Goal: Information Seeking & Learning: Learn about a topic

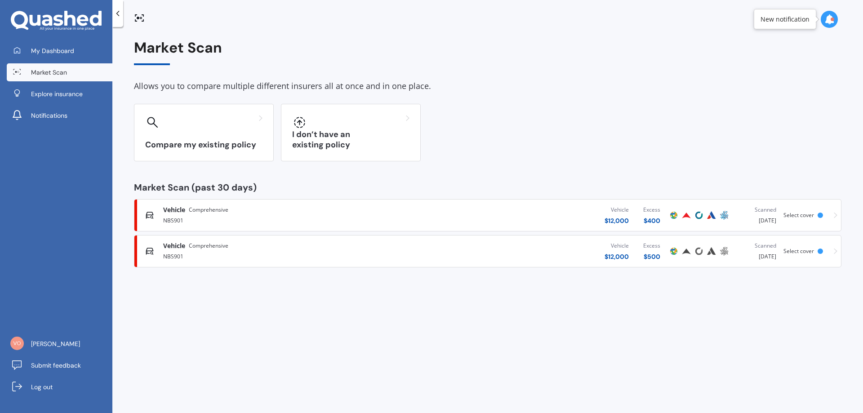
click at [199, 212] on span "Comprehensive" at bounding box center [209, 210] width 40 height 9
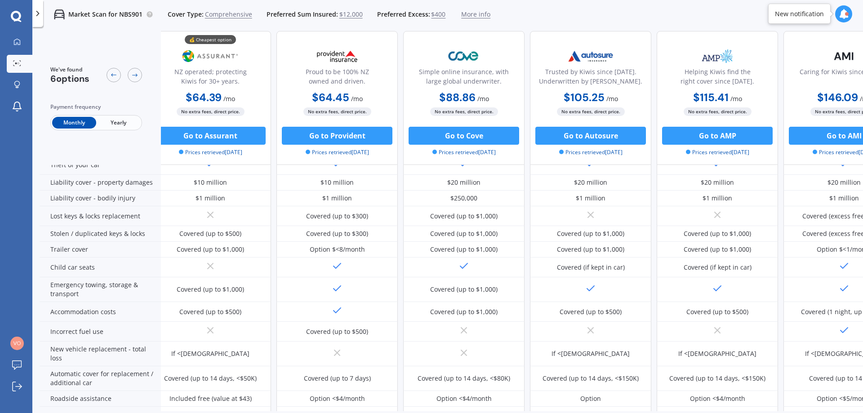
scroll to position [90, 0]
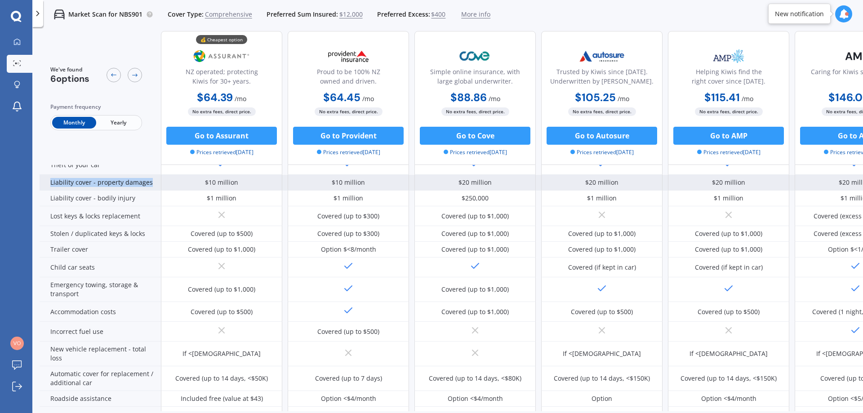
drag, startPoint x: 151, startPoint y: 183, endPoint x: 46, endPoint y: 182, distance: 105.2
click at [46, 182] on div "Liability cover - property damages" at bounding box center [100, 183] width 121 height 16
copy div "Liability cover - property damages"
drag, startPoint x: 250, startPoint y: 183, endPoint x: 197, endPoint y: 180, distance: 53.2
click at [197, 180] on div "$10 million" at bounding box center [221, 183] width 121 height 16
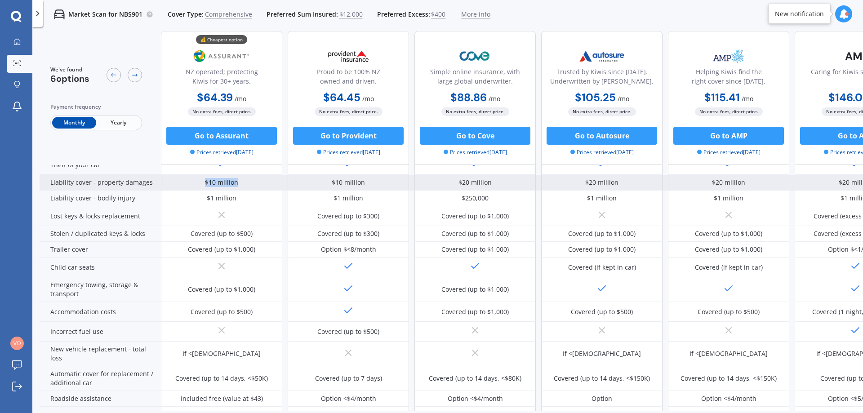
copy div "$10 million"
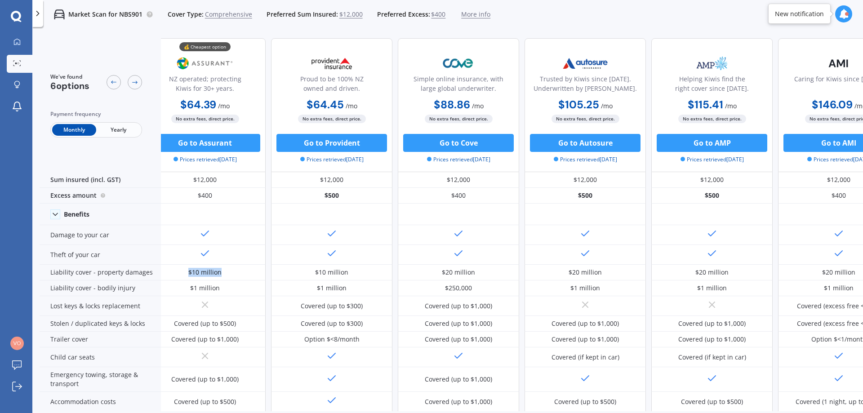
scroll to position [0, 0]
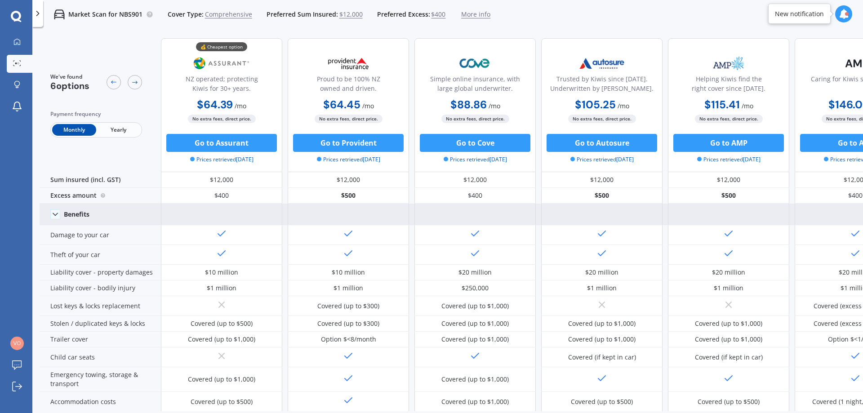
click at [54, 214] on polyline at bounding box center [55, 214] width 4 height 2
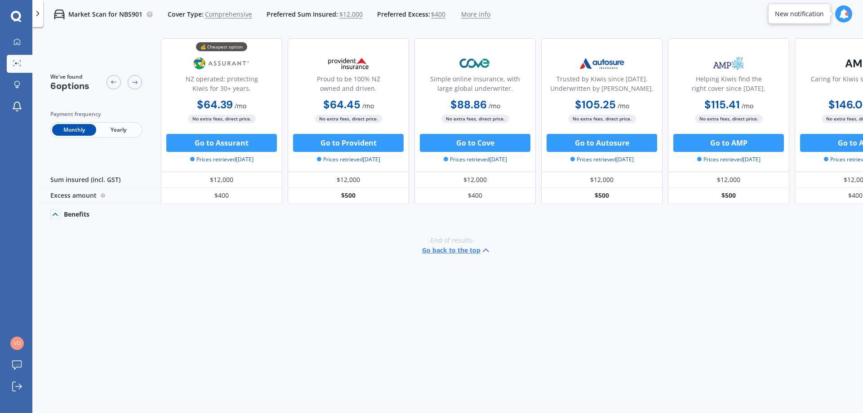
click at [54, 214] on polyline at bounding box center [55, 215] width 4 height 2
